Goal: Task Accomplishment & Management: Manage account settings

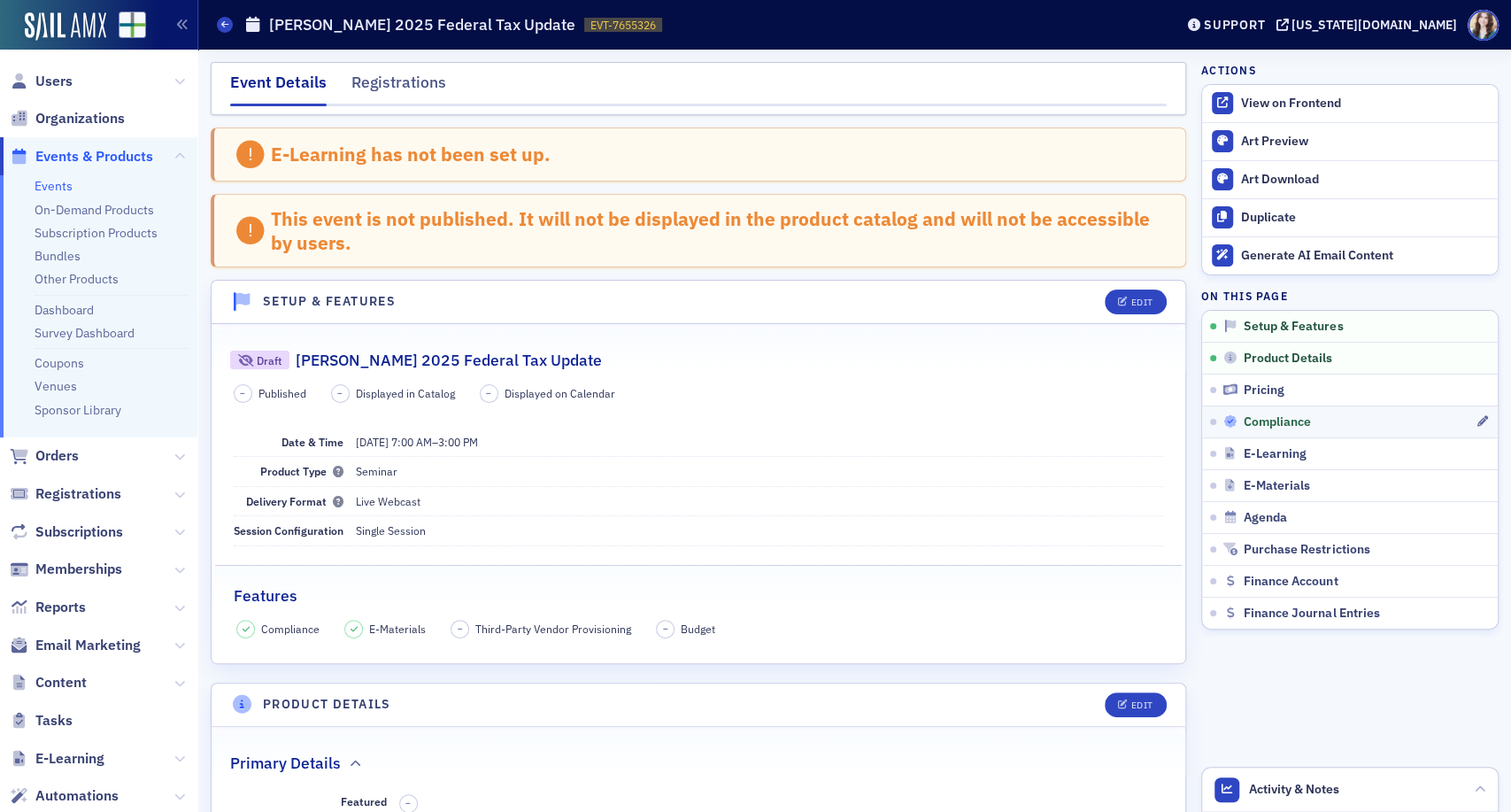
click at [1250, 425] on span "Compliance" at bounding box center [1277, 421] width 67 height 16
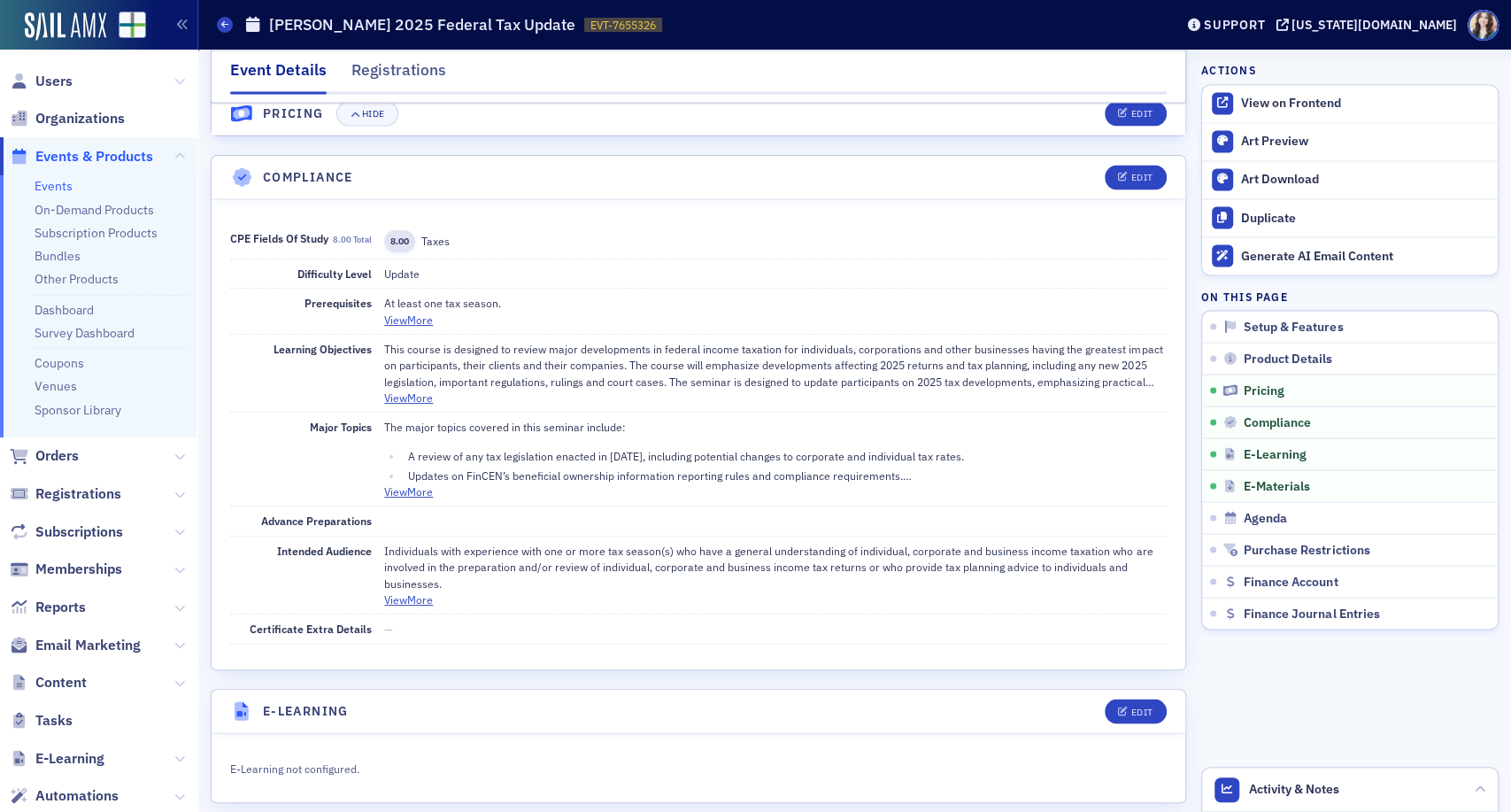
scroll to position [2145, 0]
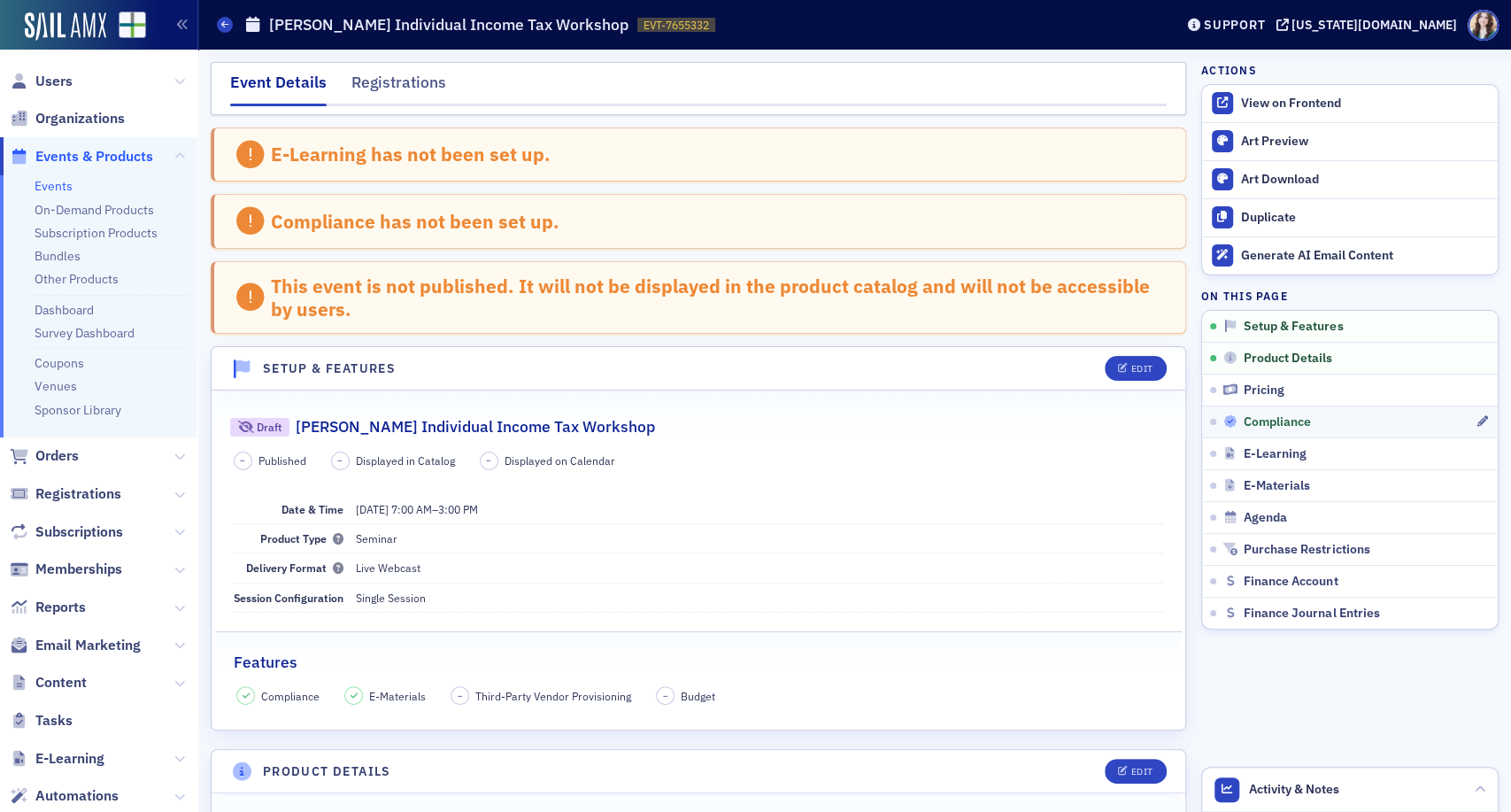
click at [1253, 414] on span "Compliance" at bounding box center [1277, 421] width 67 height 16
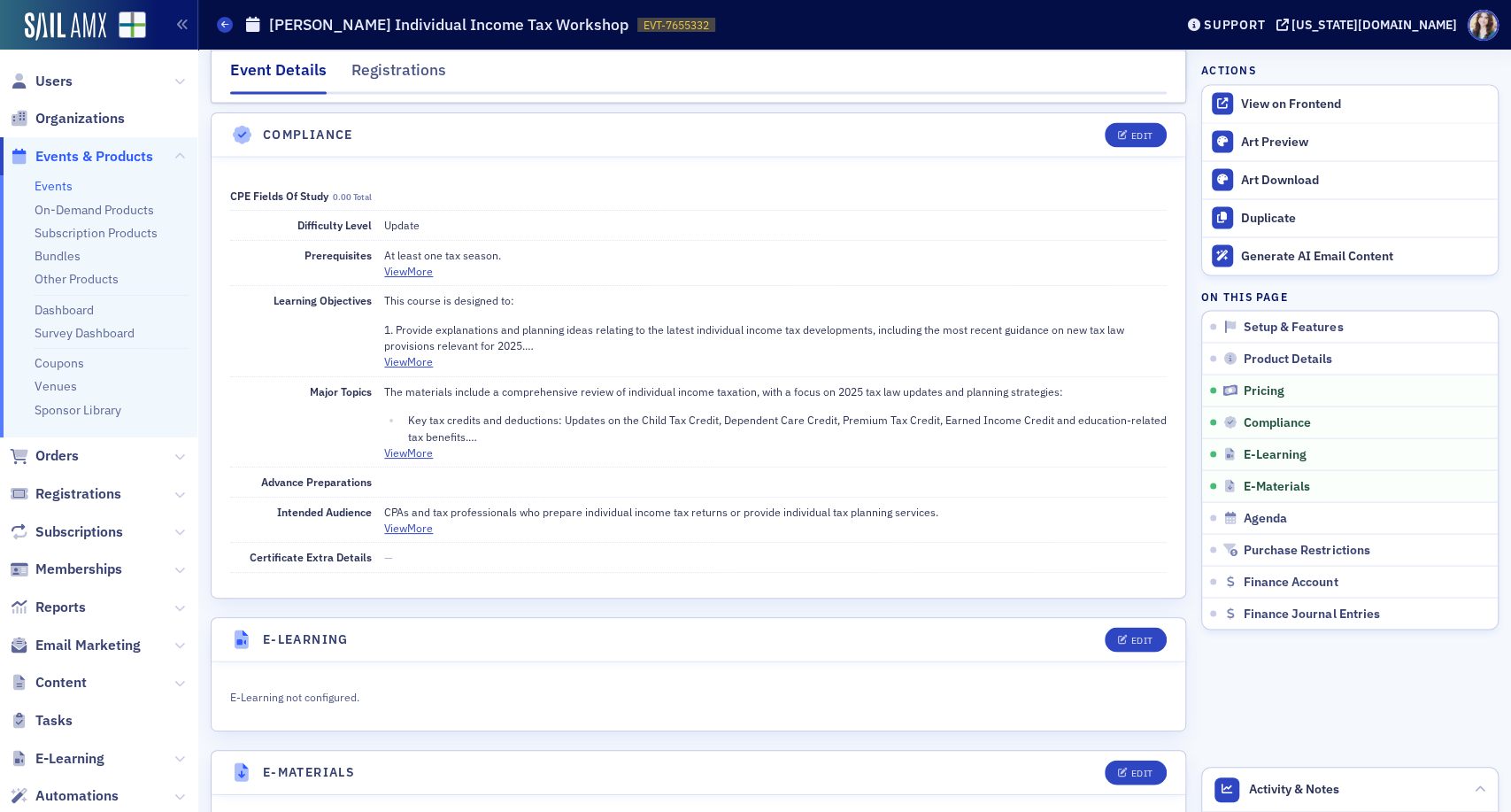
scroll to position [2212, 0]
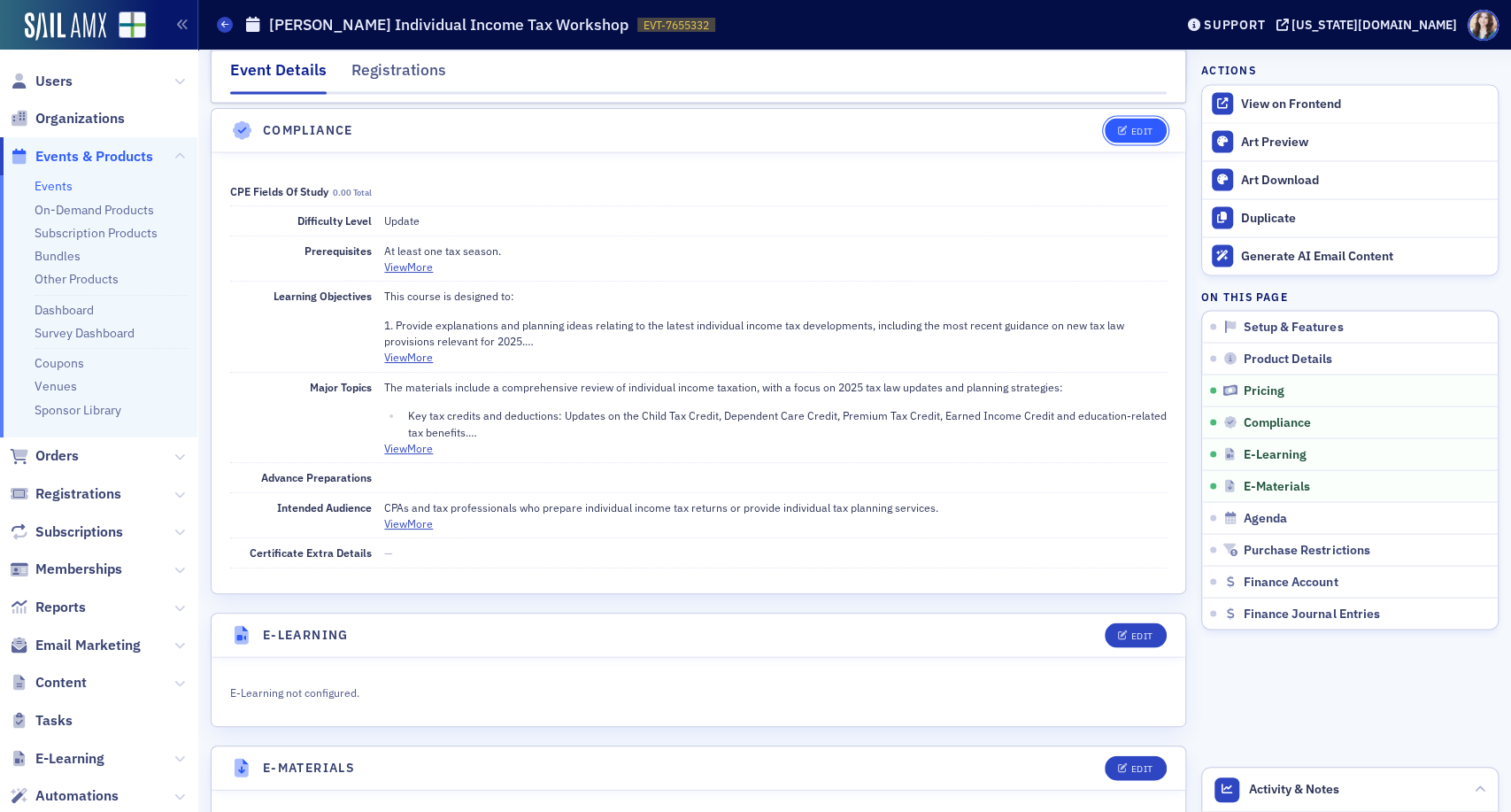
click at [1134, 127] on div "Edit" at bounding box center [1141, 130] width 22 height 10
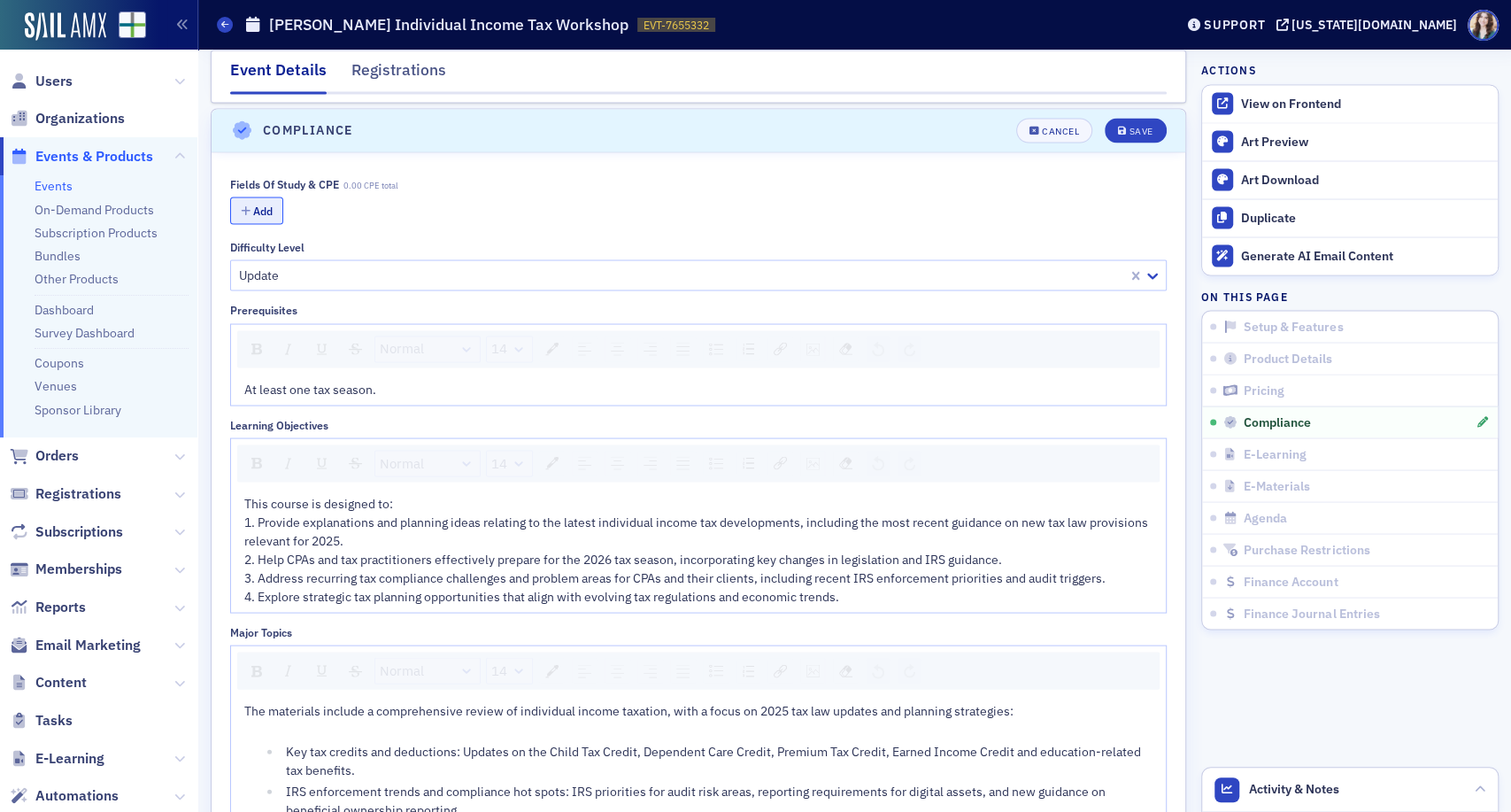
click at [257, 204] on button "Add" at bounding box center [256, 211] width 53 height 28
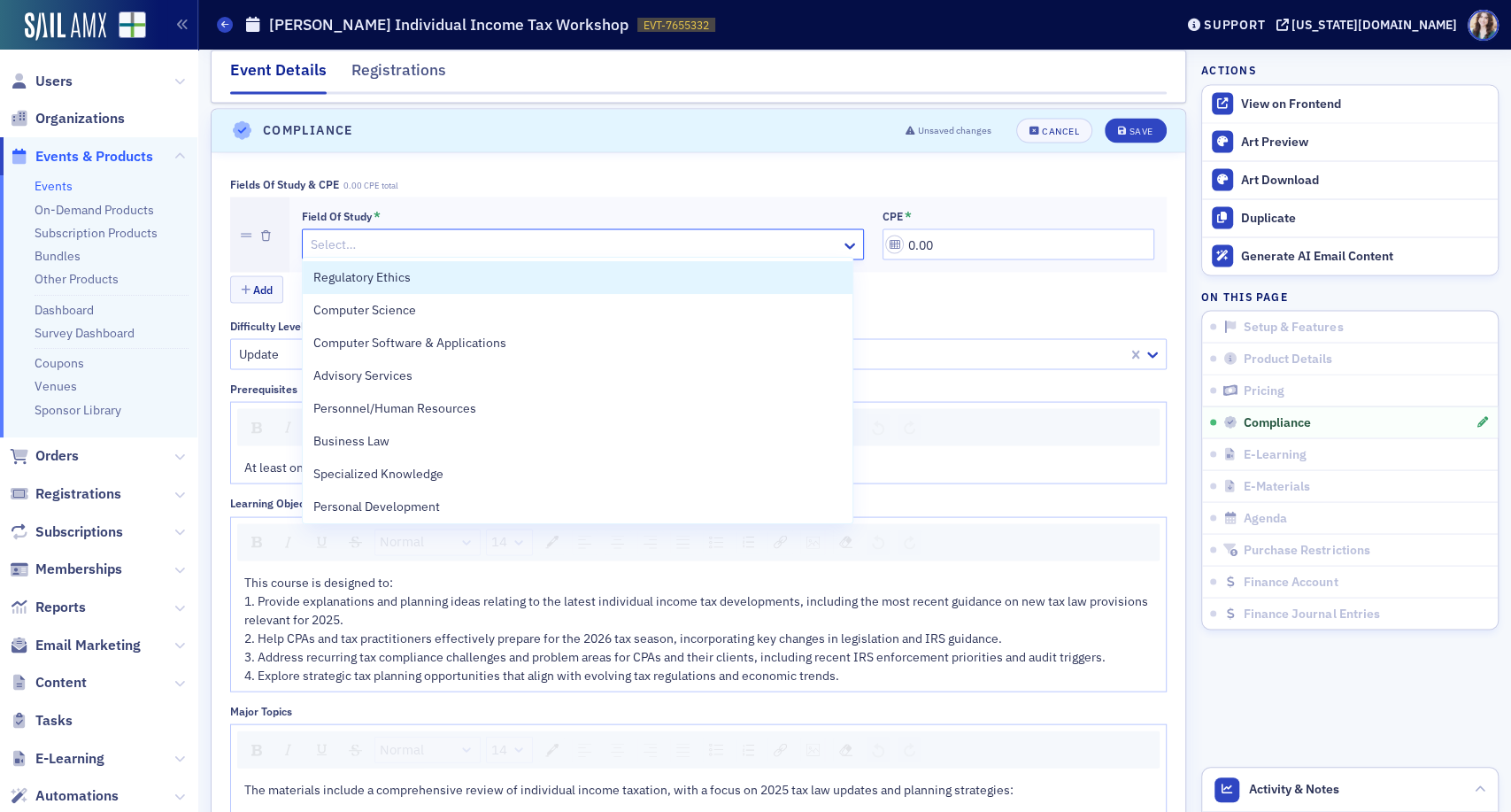
click at [495, 243] on div at bounding box center [574, 244] width 530 height 22
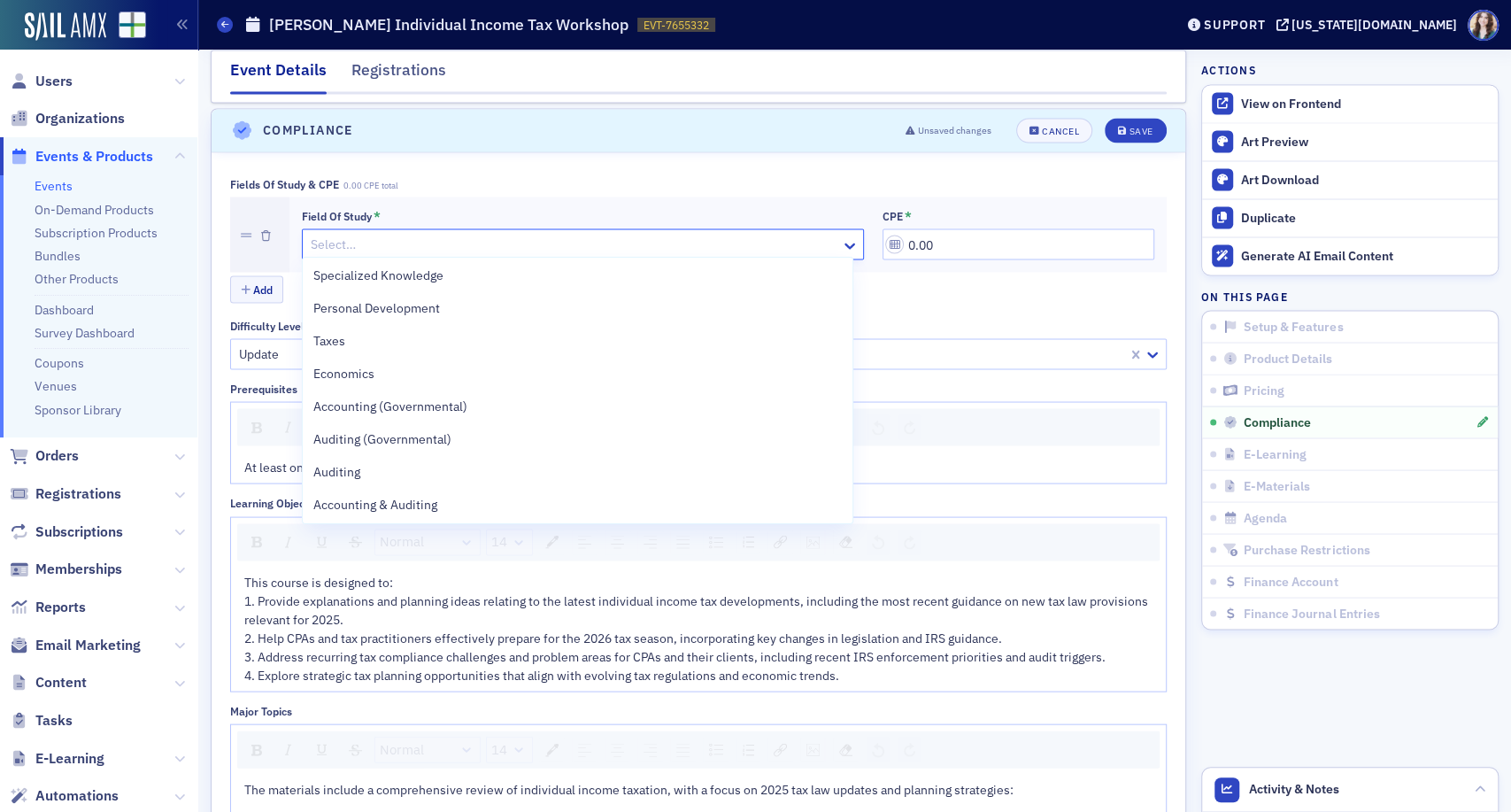
scroll to position [100, 0]
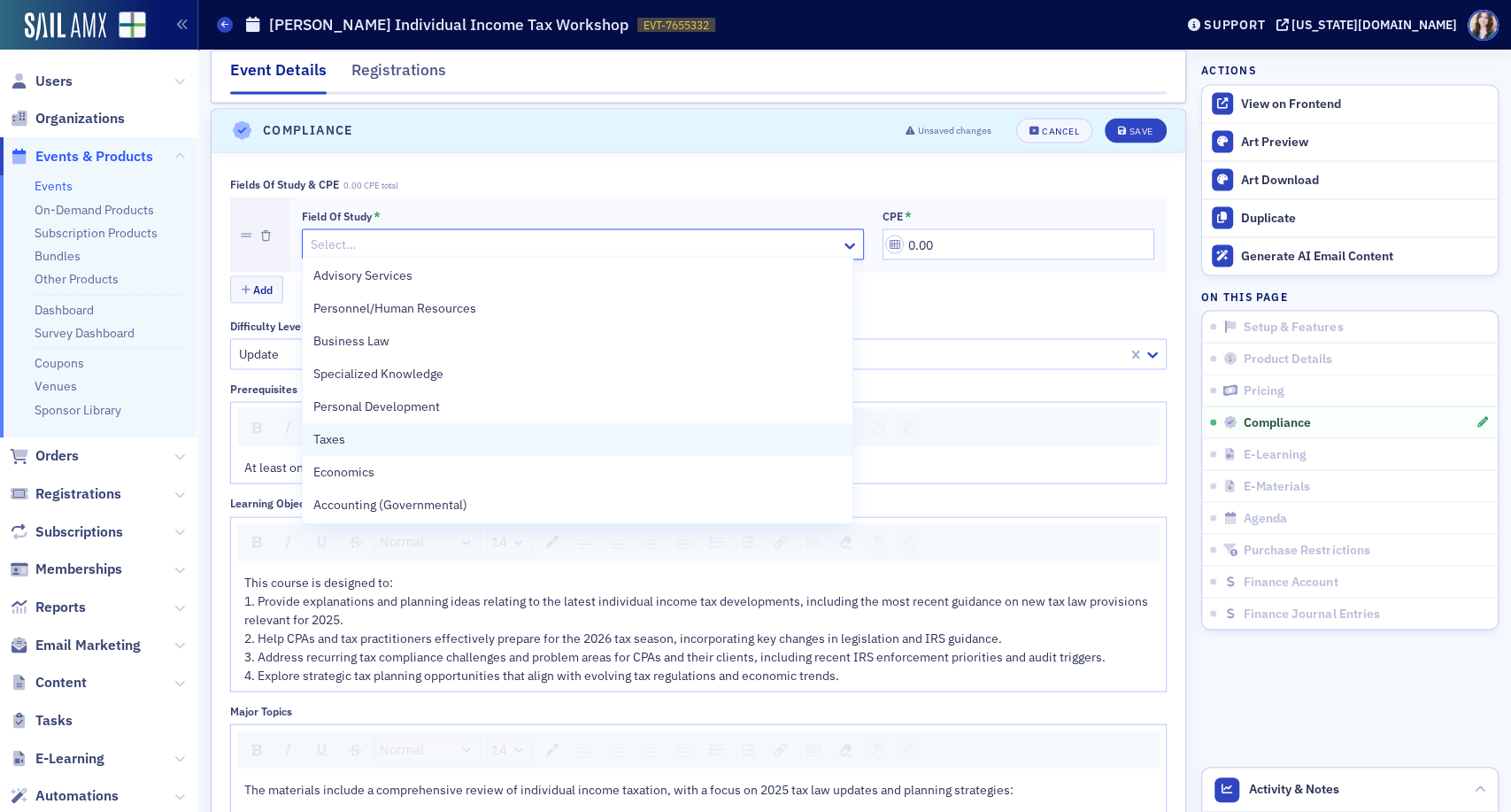
click at [381, 438] on div "Taxes" at bounding box center [578, 440] width 530 height 18
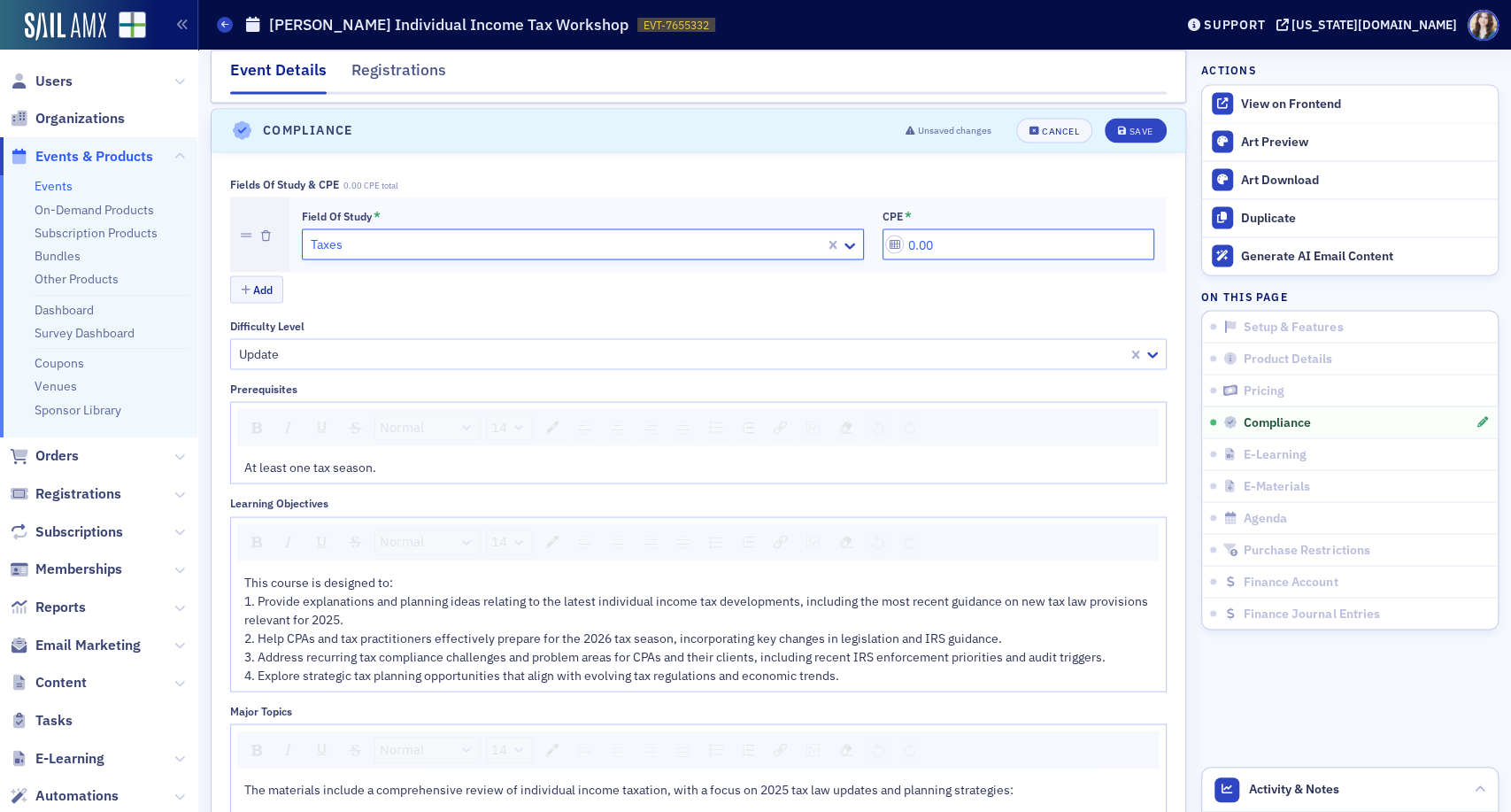
click at [902, 237] on input "0.00" at bounding box center [1018, 244] width 272 height 31
type input "8.00"
click at [1003, 282] on div "Add" at bounding box center [699, 291] width 937 height 31
click at [1118, 126] on span "Save" at bounding box center [1135, 130] width 34 height 10
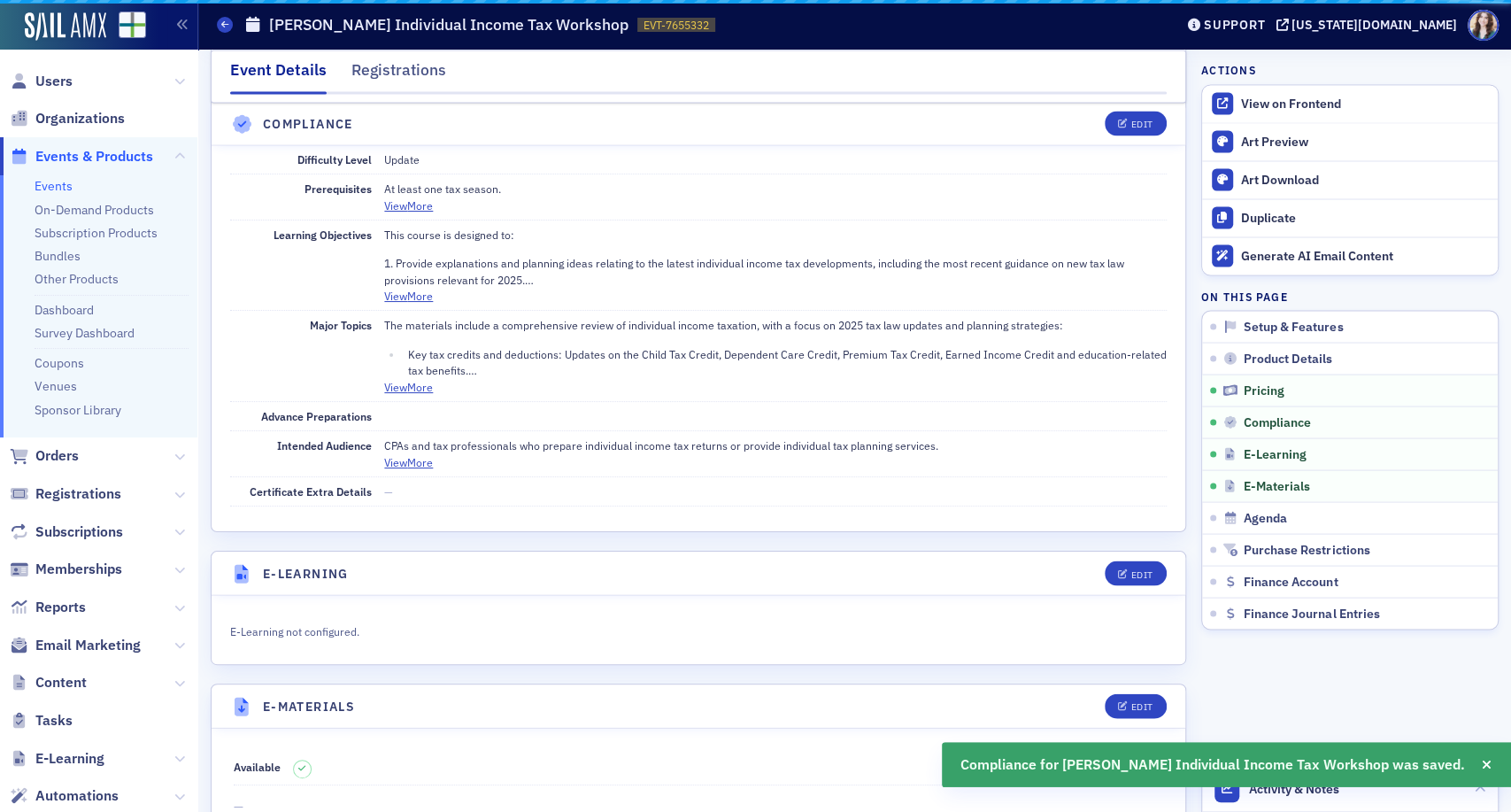
scroll to position [2145, 0]
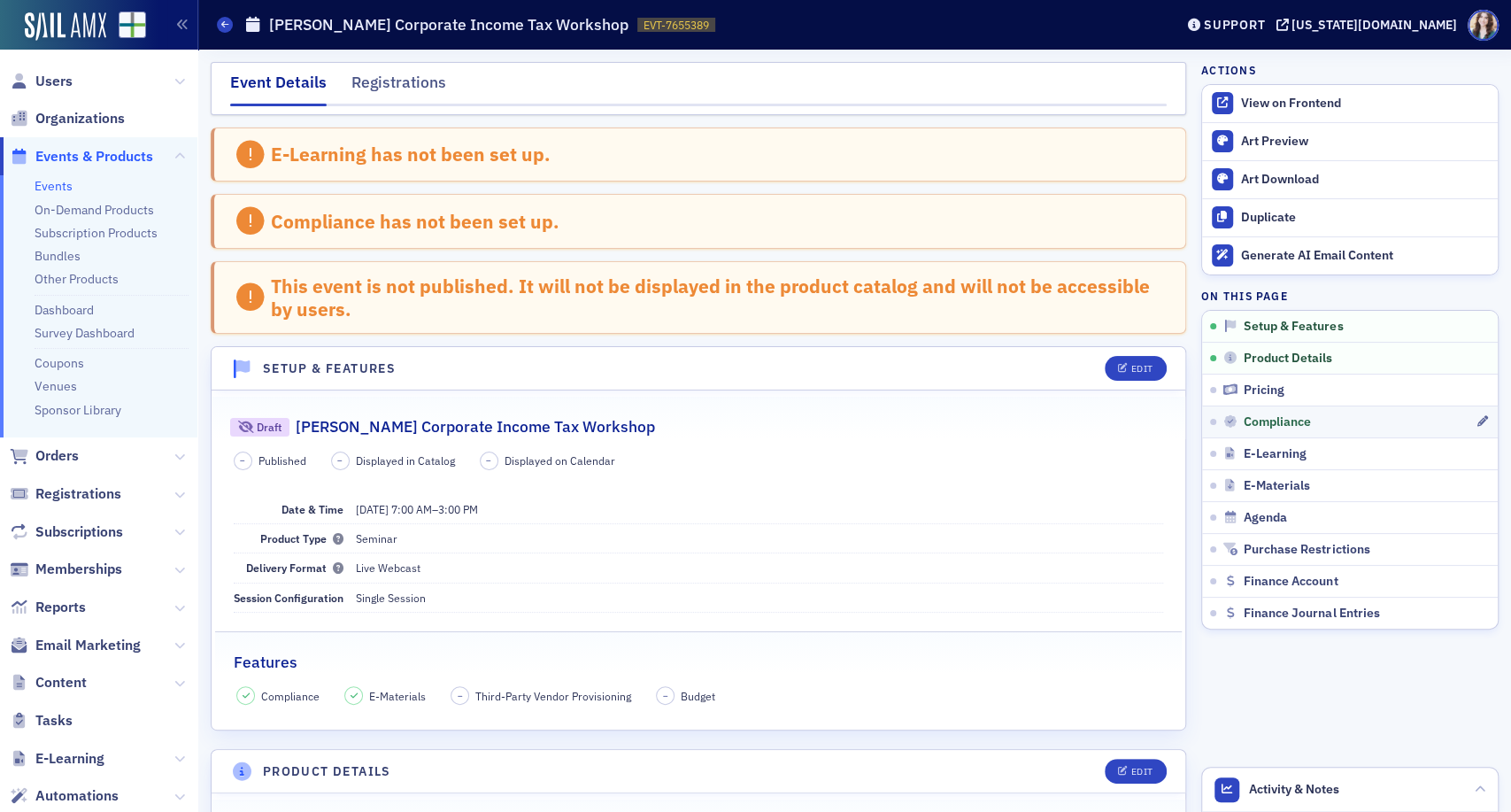
click at [1280, 429] on link "Compliance" at bounding box center [1350, 421] width 296 height 31
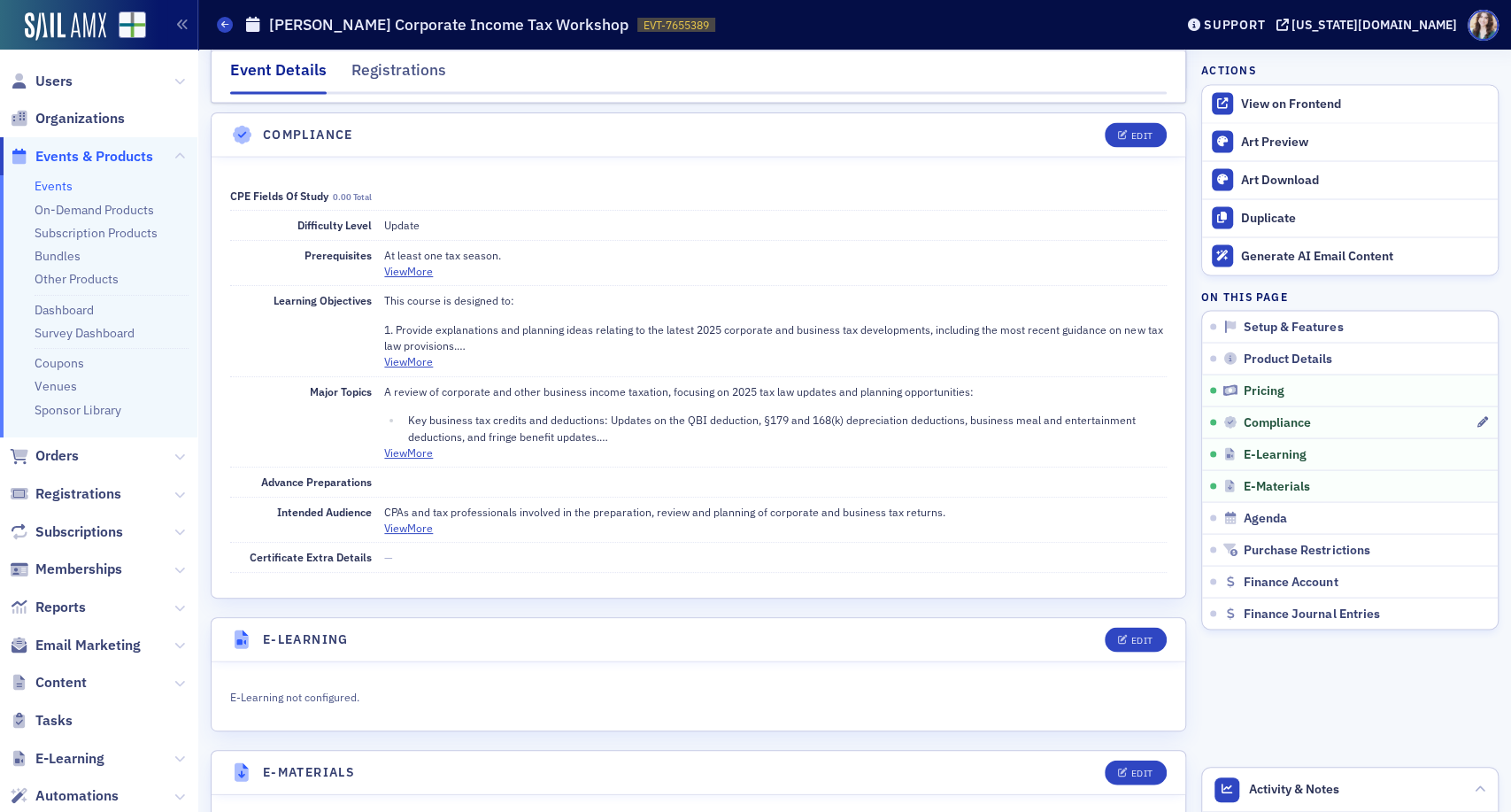
scroll to position [2212, 0]
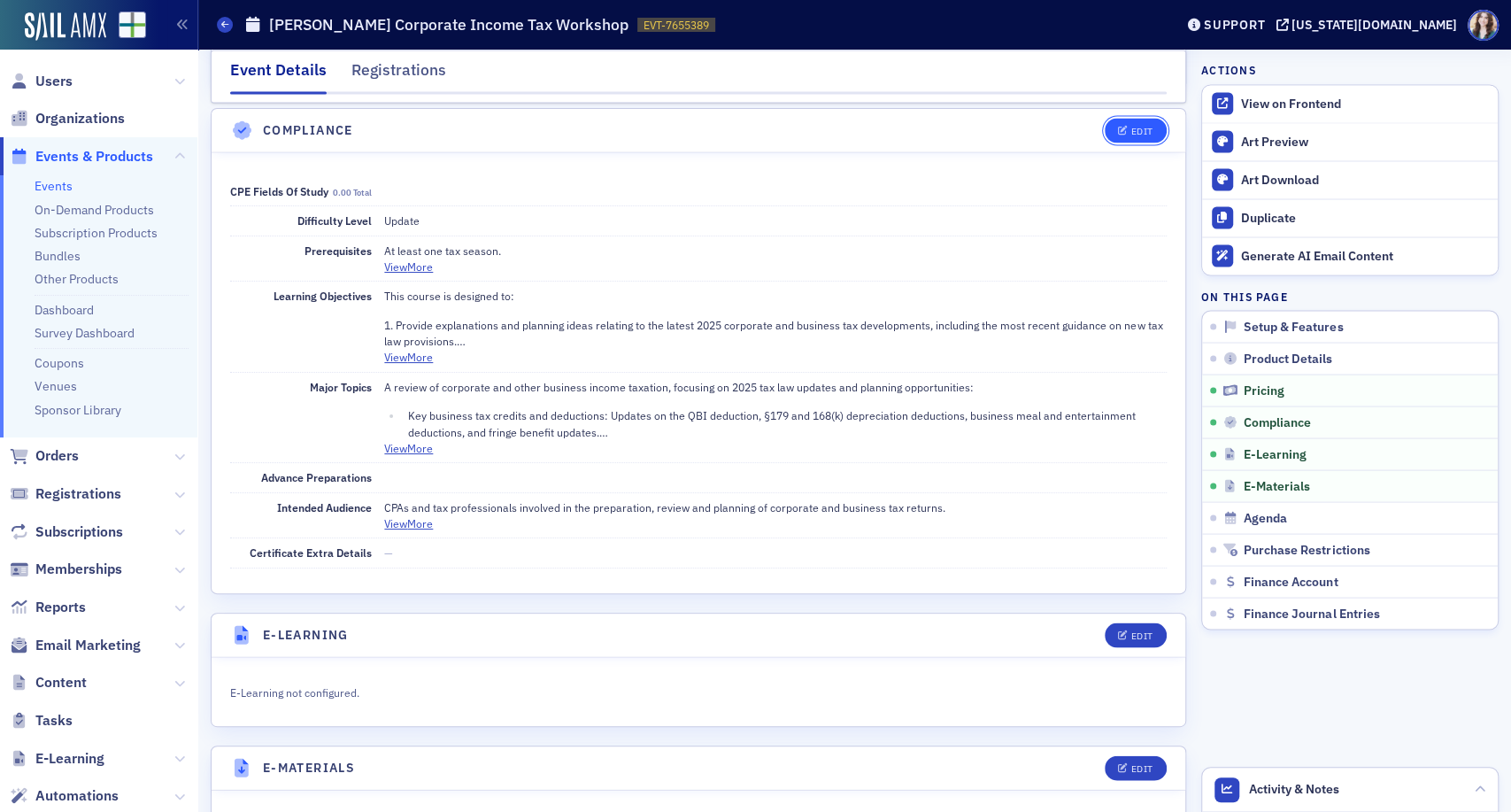
click at [1105, 122] on button "Edit" at bounding box center [1136, 129] width 61 height 25
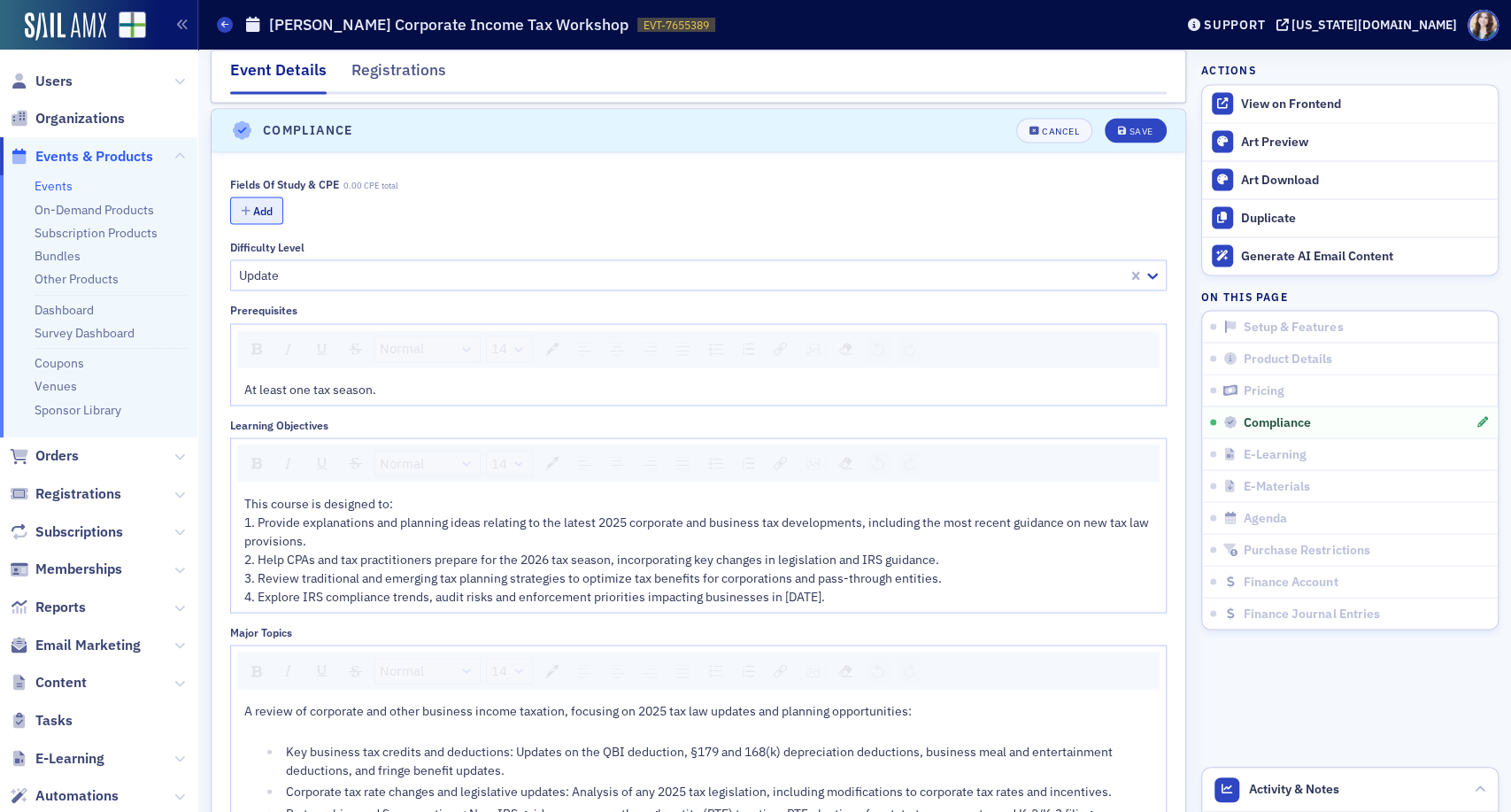
click at [243, 205] on icon "button" at bounding box center [246, 210] width 10 height 10
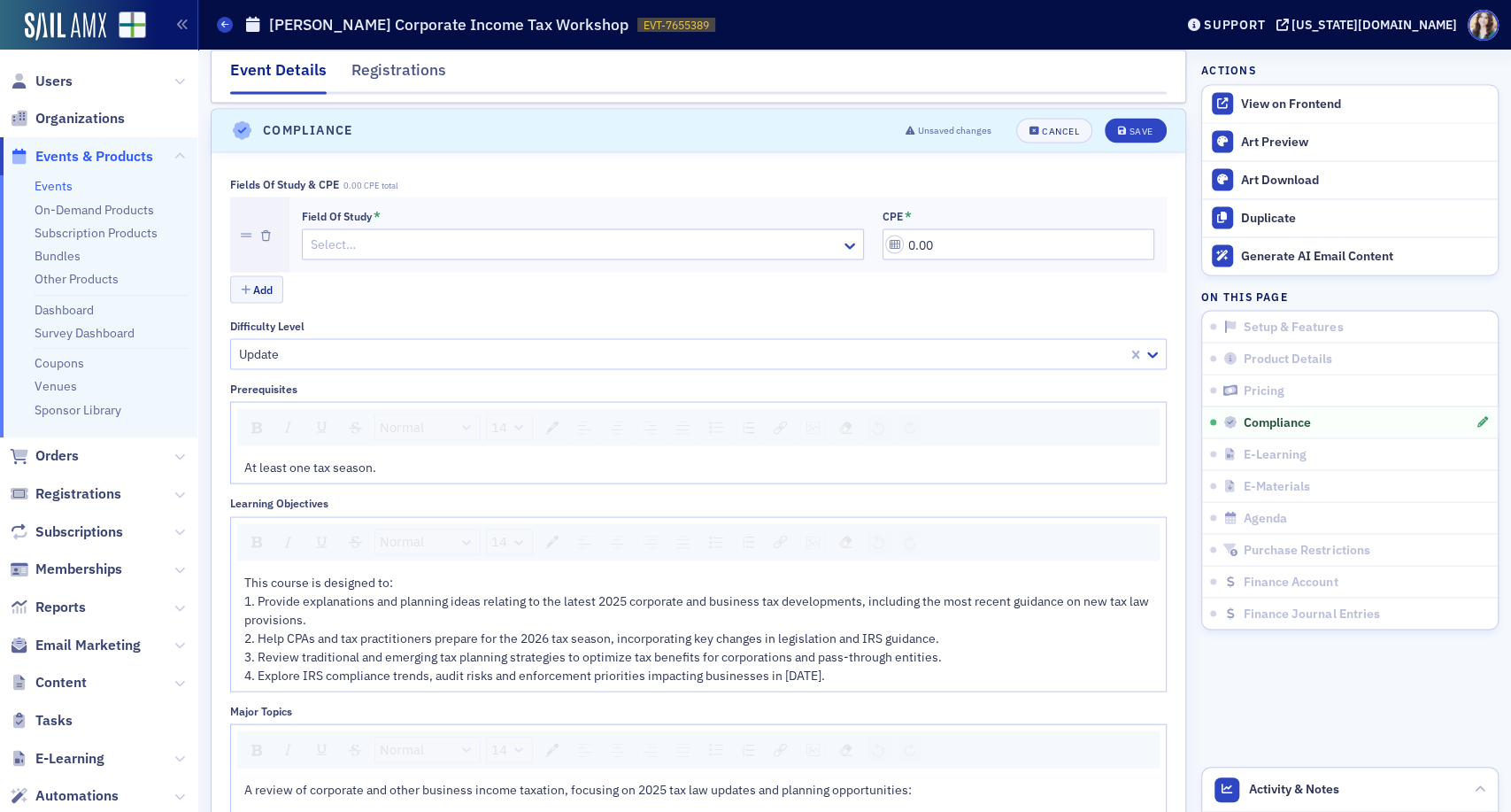
click at [458, 235] on div at bounding box center [574, 244] width 530 height 22
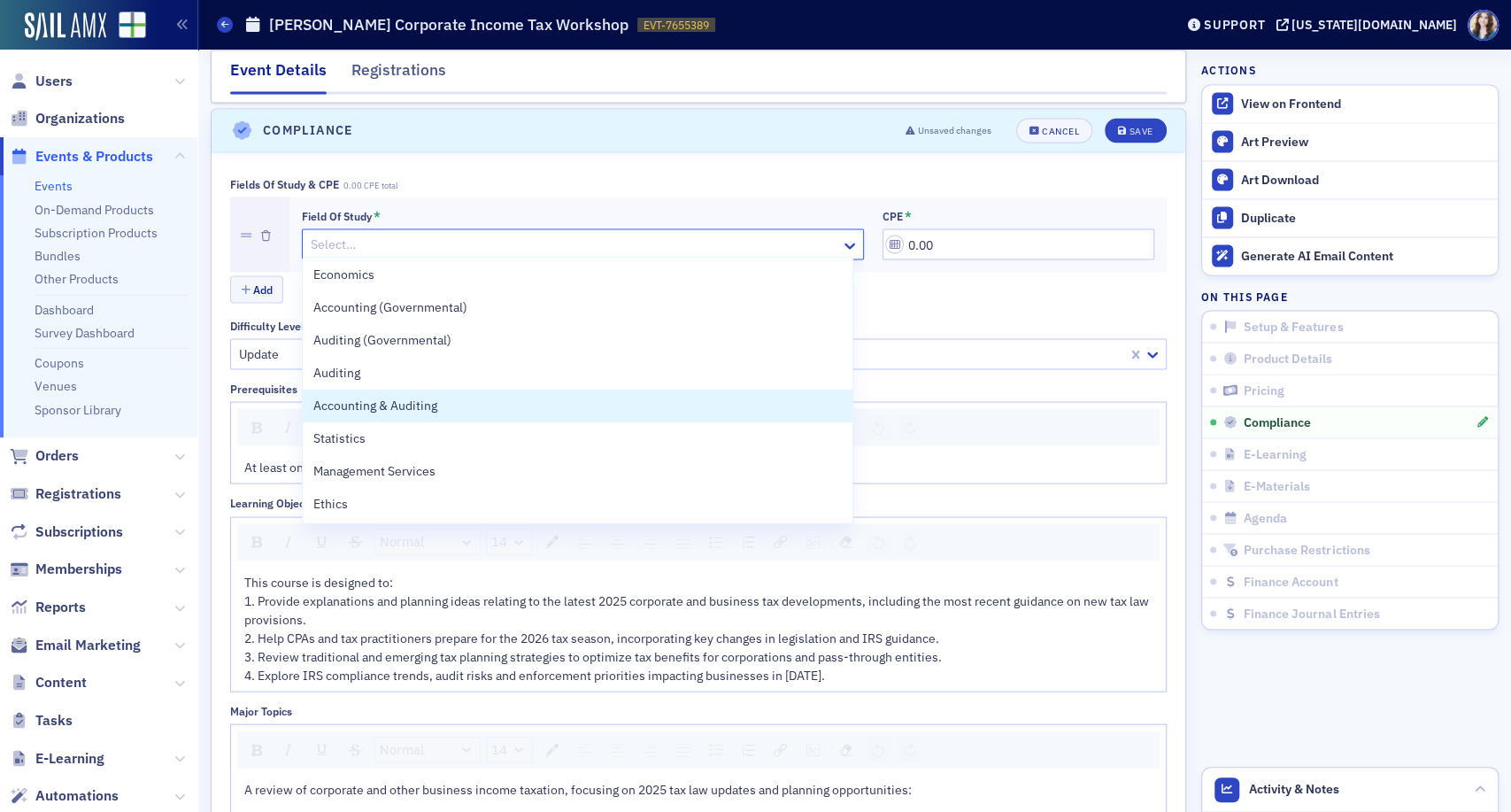
scroll to position [200, 0]
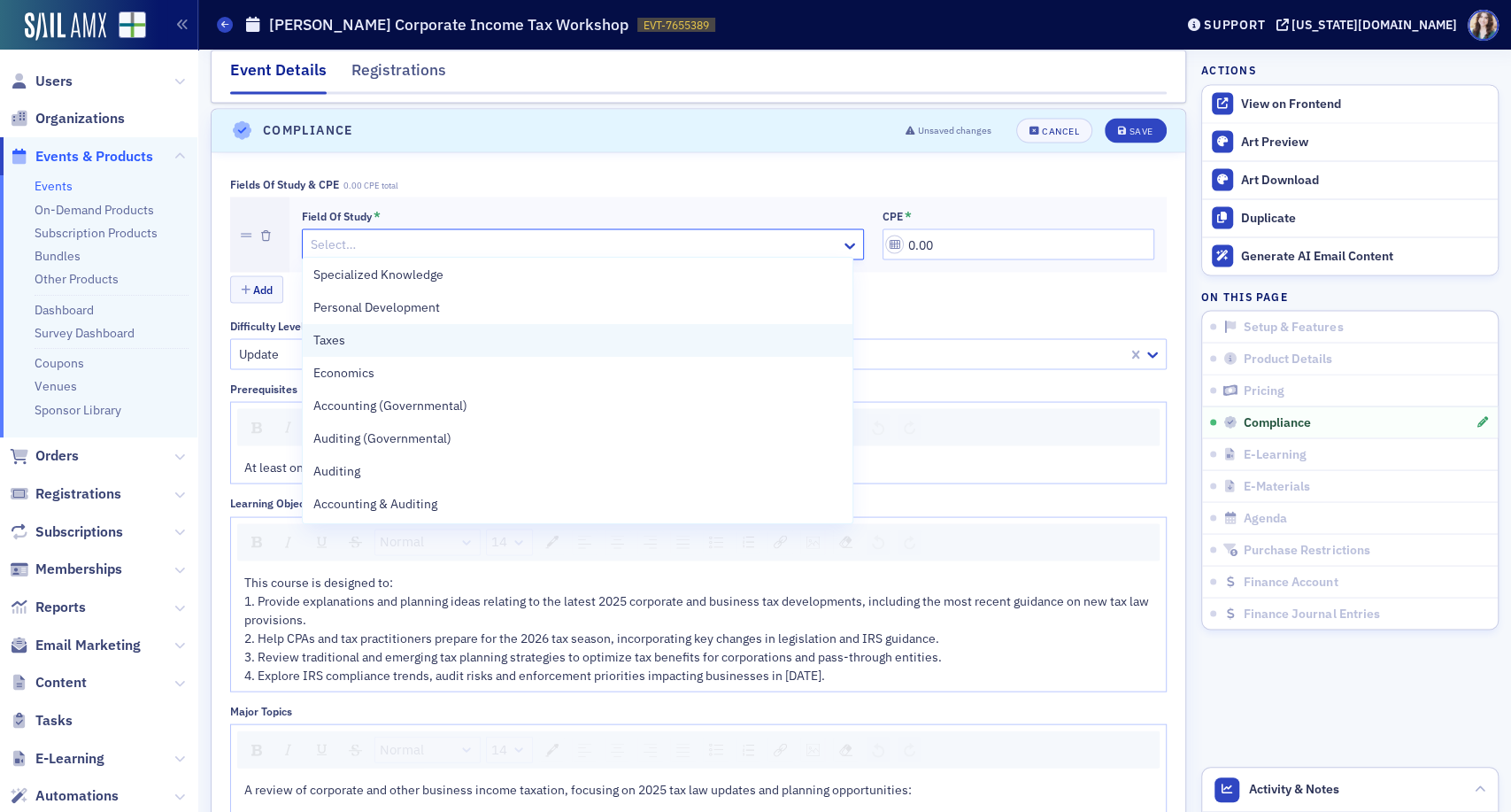
click at [371, 348] on div "Taxes" at bounding box center [579, 340] width 551 height 32
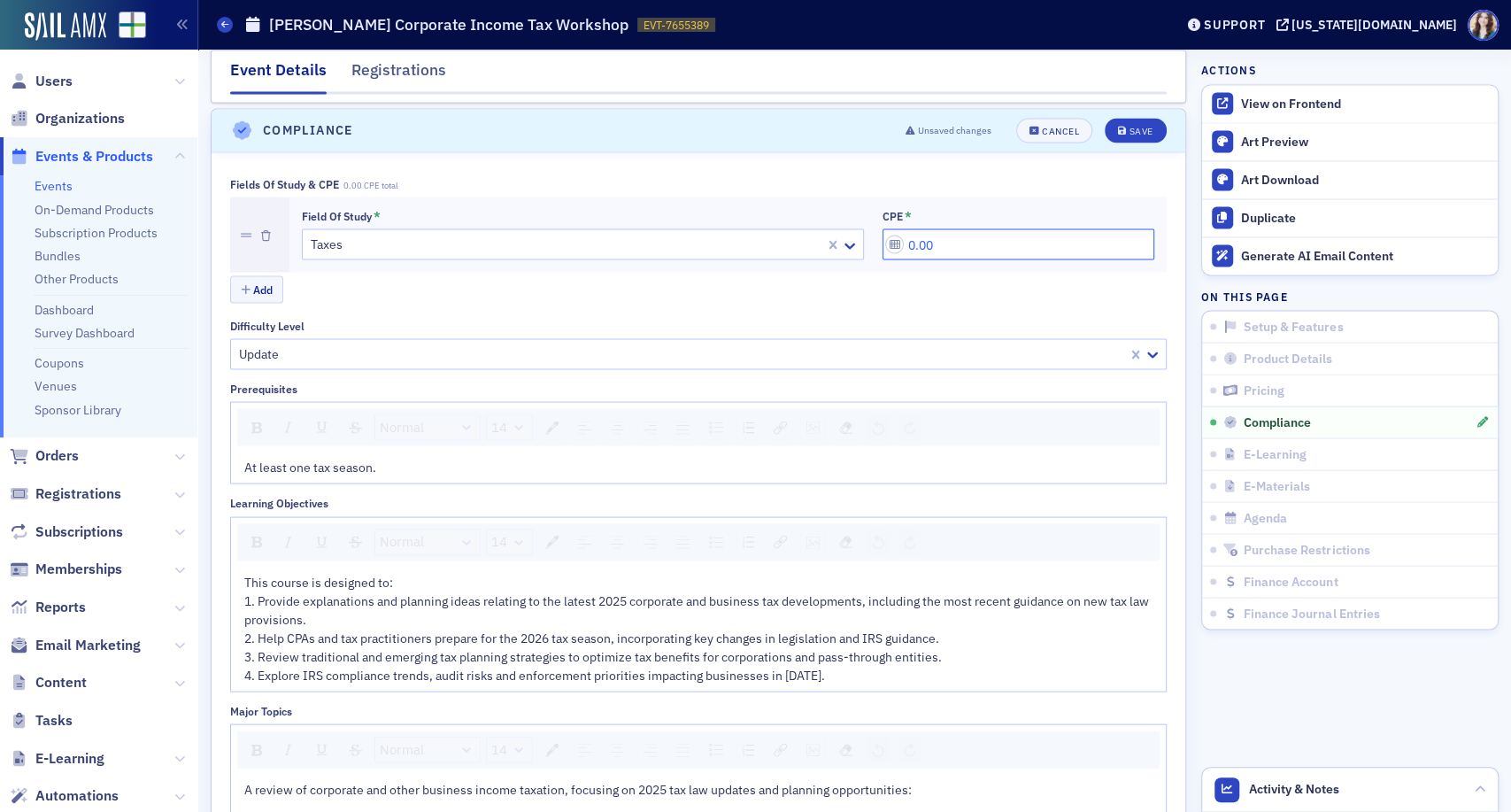
click at [903, 239] on input "0.00" at bounding box center [1018, 244] width 272 height 31
type input "8.00"
click at [981, 181] on div "Fields of Study & CPE 8.00 CPE total" at bounding box center [699, 184] width 937 height 13
click at [1129, 126] on div "Save" at bounding box center [1141, 130] width 24 height 10
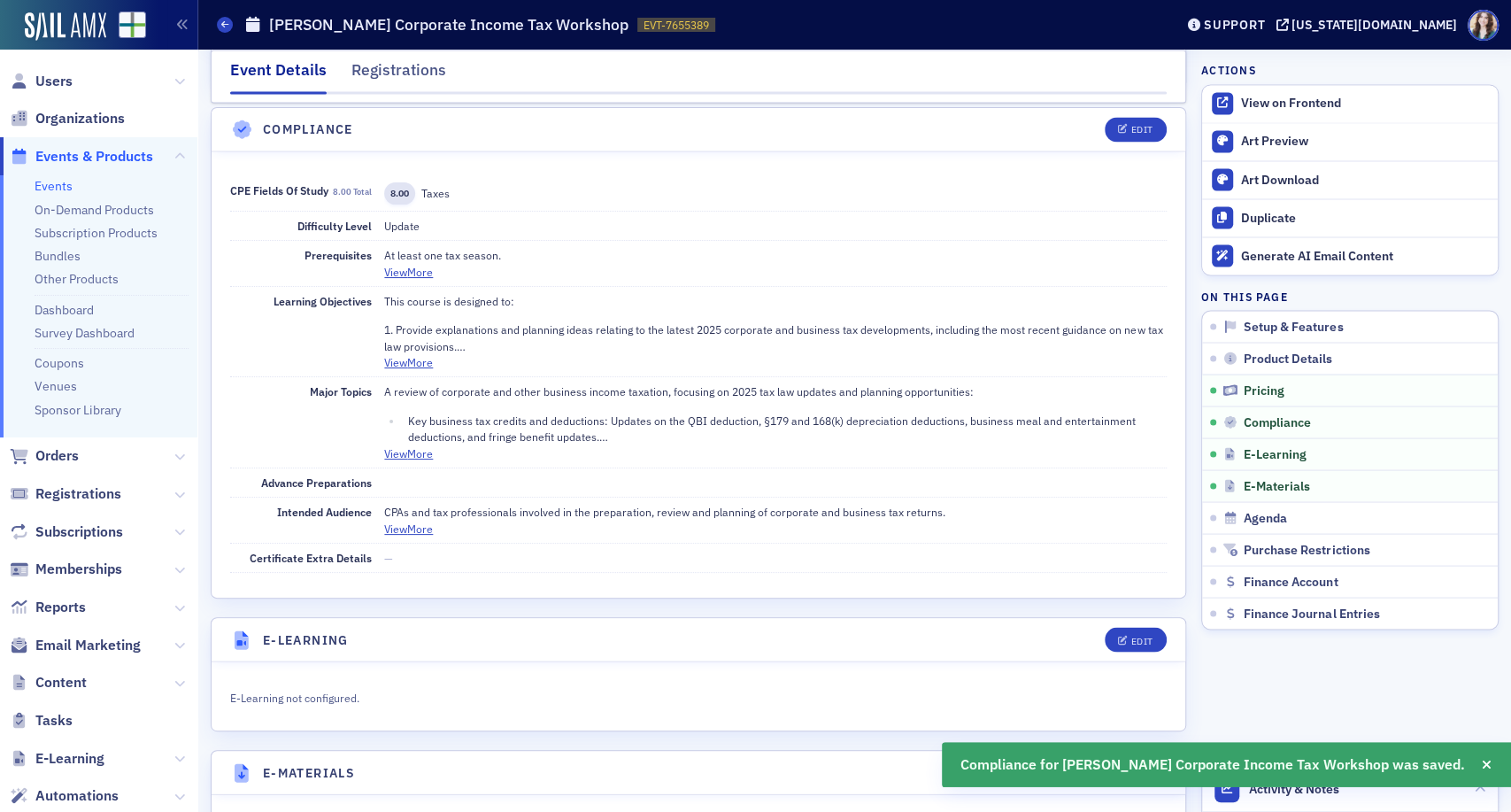
scroll to position [2145, 0]
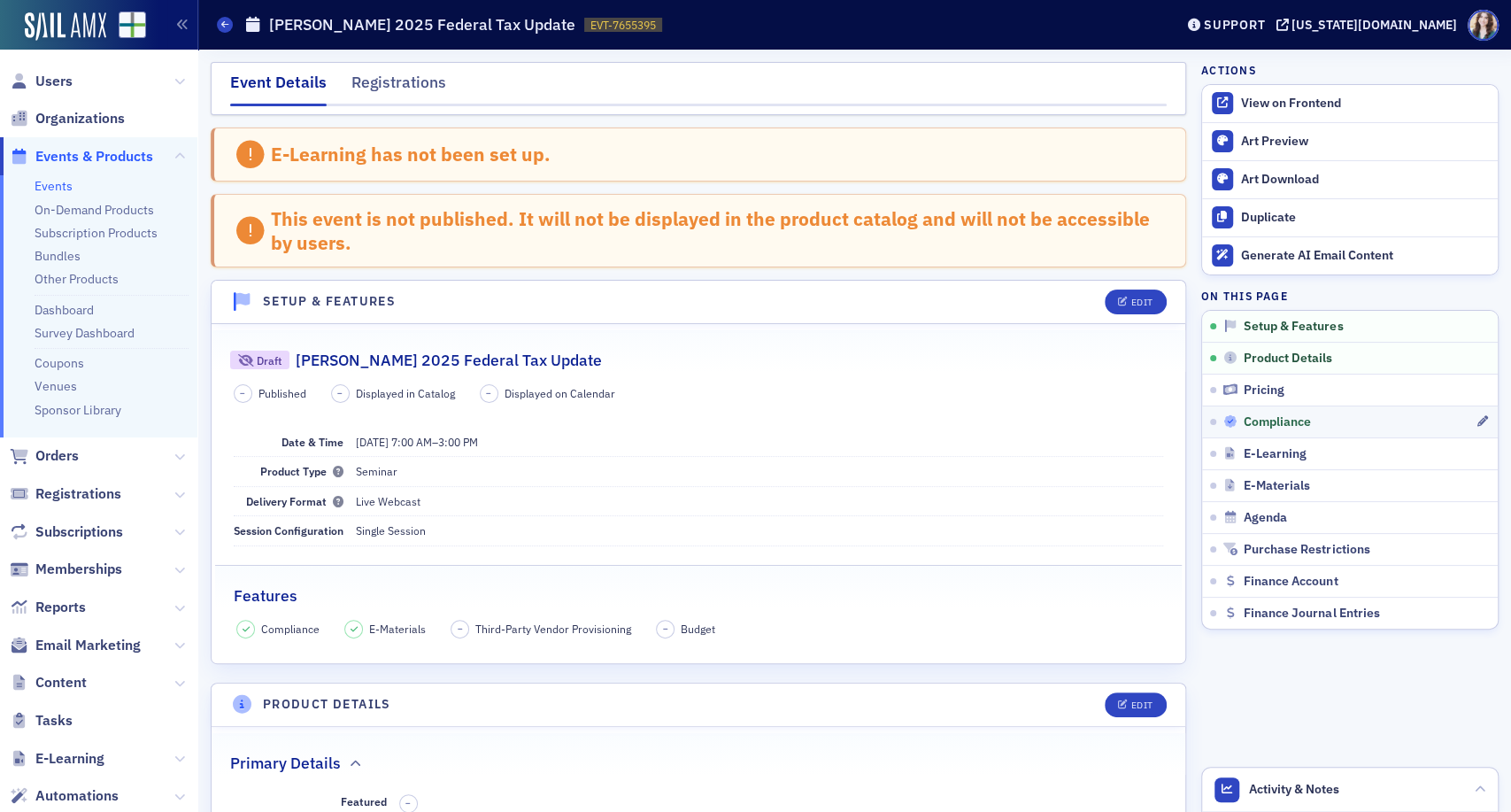
click at [1246, 418] on span "Compliance" at bounding box center [1277, 421] width 67 height 16
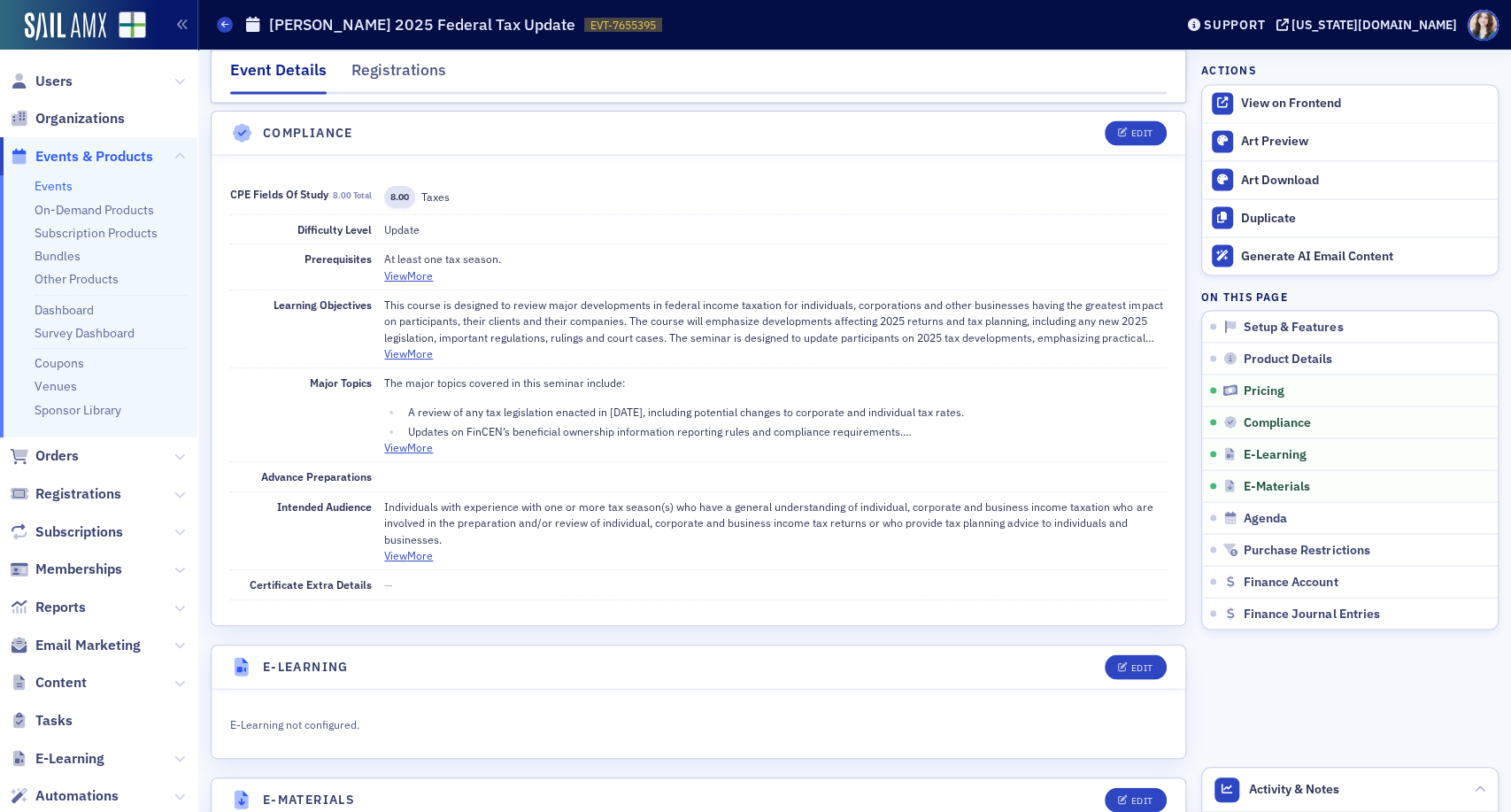
scroll to position [2145, 0]
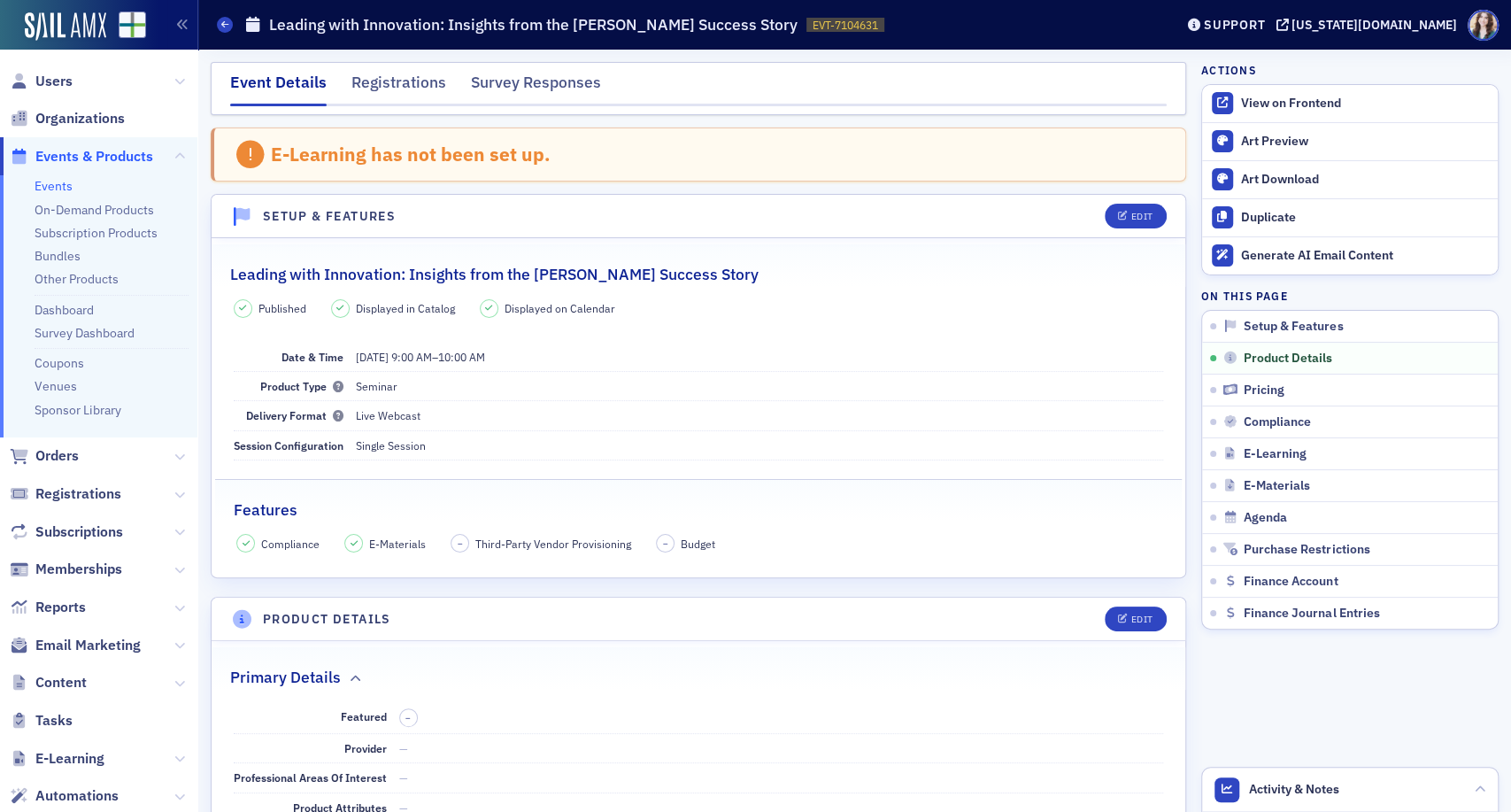
scroll to position [1247, 0]
